Goal: Register for event/course

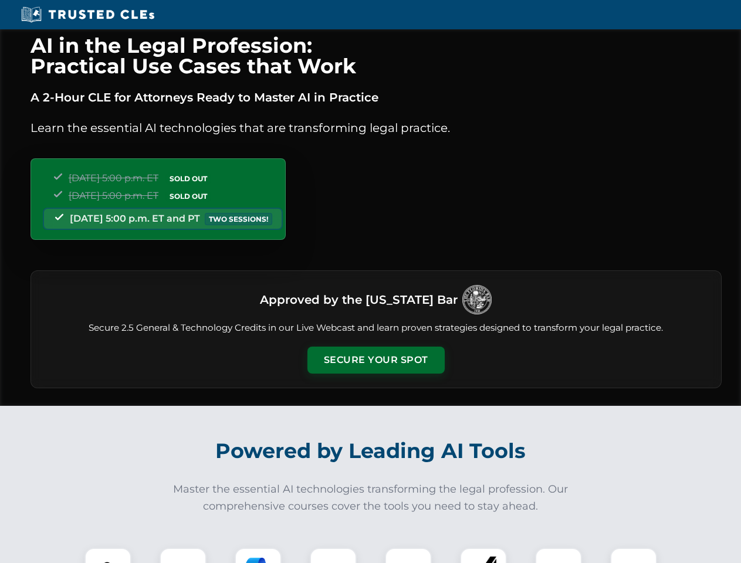
click at [375, 360] on button "Secure Your Spot" at bounding box center [375, 360] width 137 height 27
click at [108, 555] on img at bounding box center [108, 571] width 34 height 34
